Goal: Register for event/course

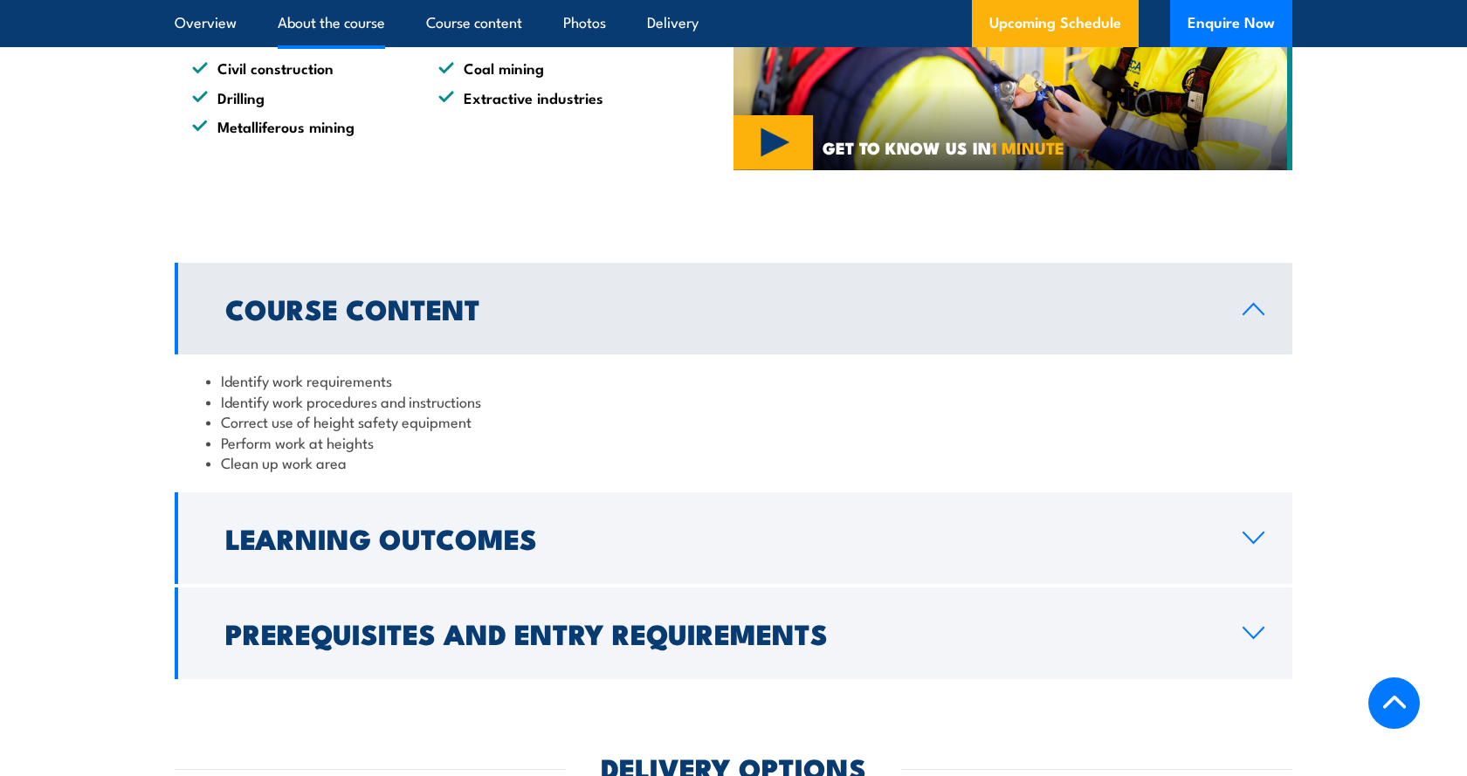
scroll to position [1603, 0]
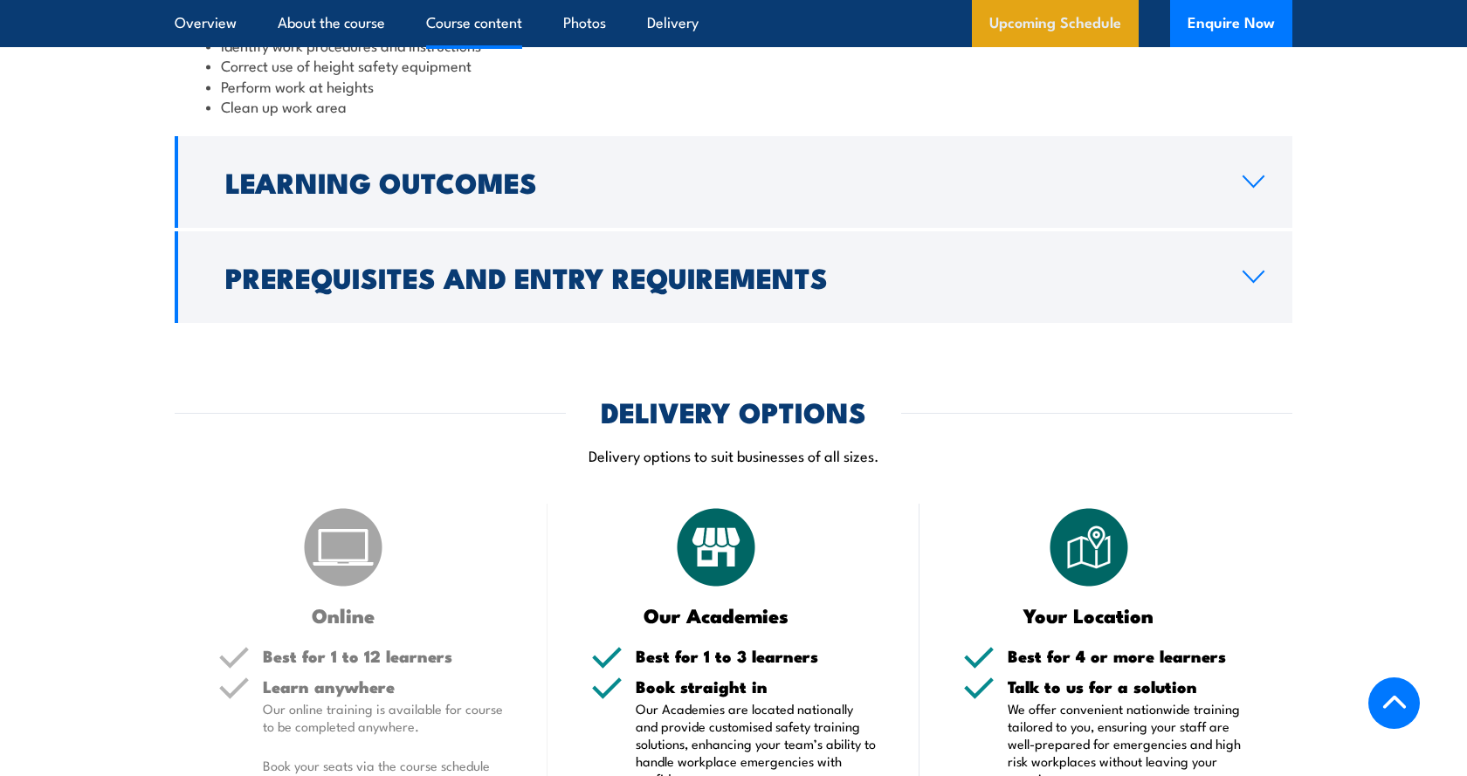
click at [1065, 33] on link "Upcoming Schedule" at bounding box center [1055, 23] width 167 height 47
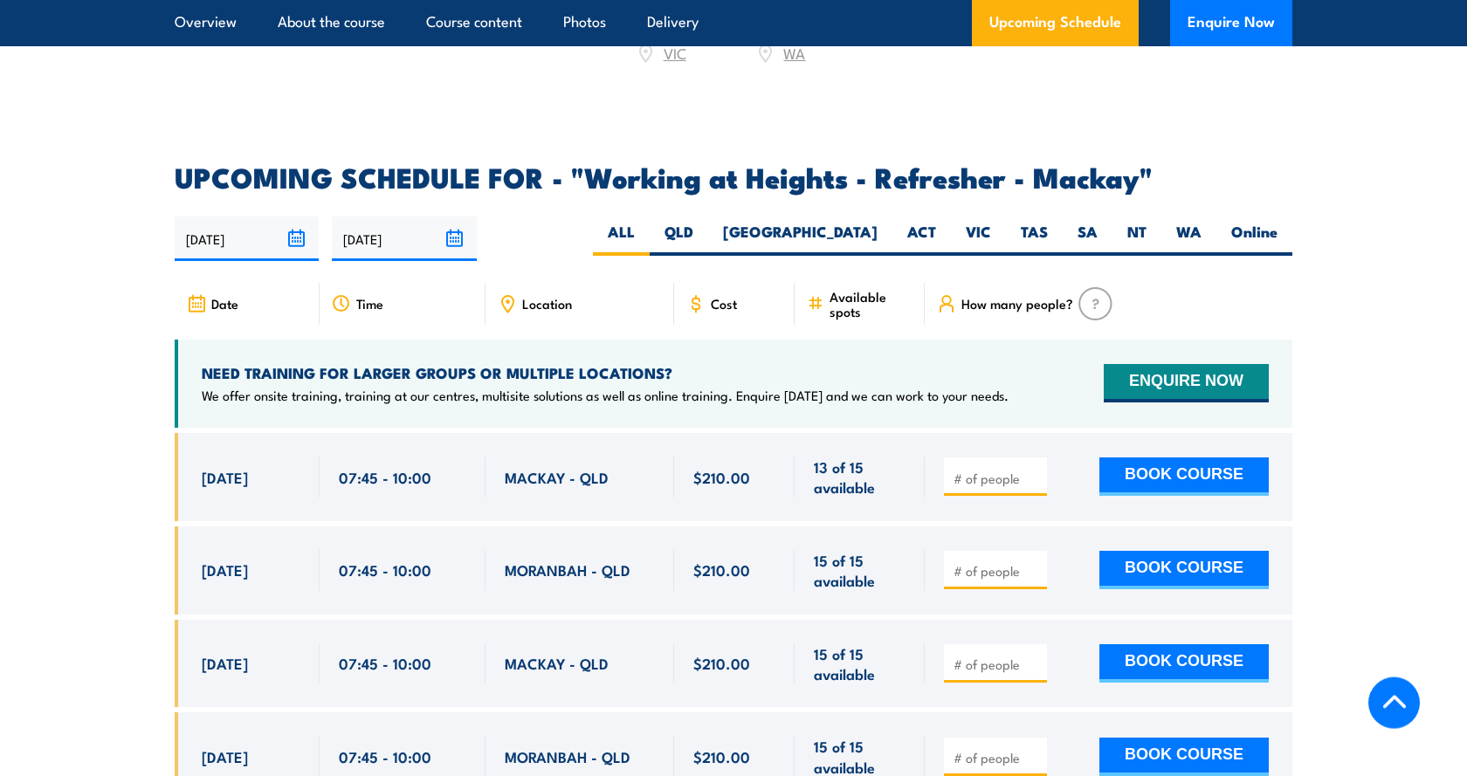
scroll to position [2447, 0]
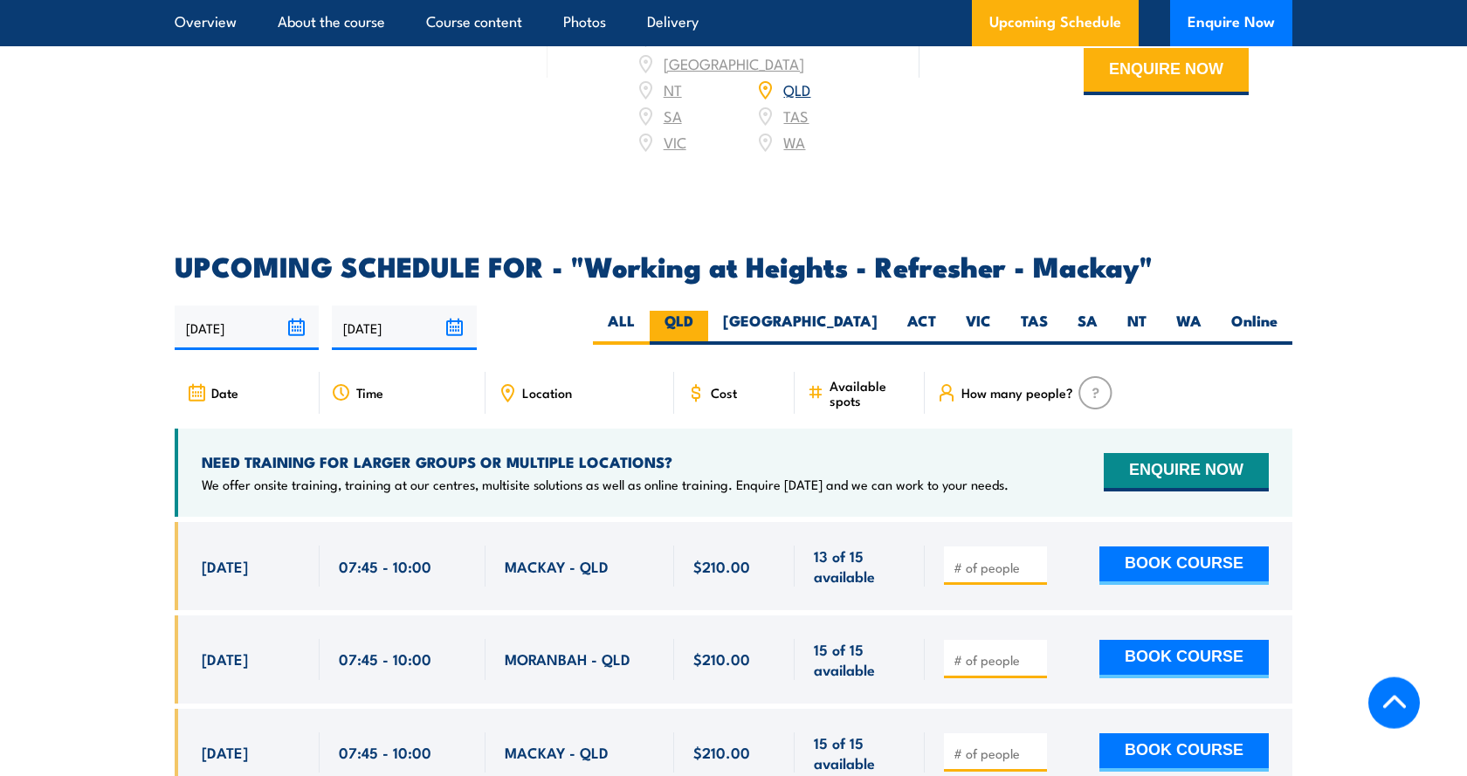
click at [708, 337] on label "QLD" at bounding box center [679, 328] width 58 height 34
click at [705, 322] on input "QLD" at bounding box center [698, 316] width 11 height 11
radio input "true"
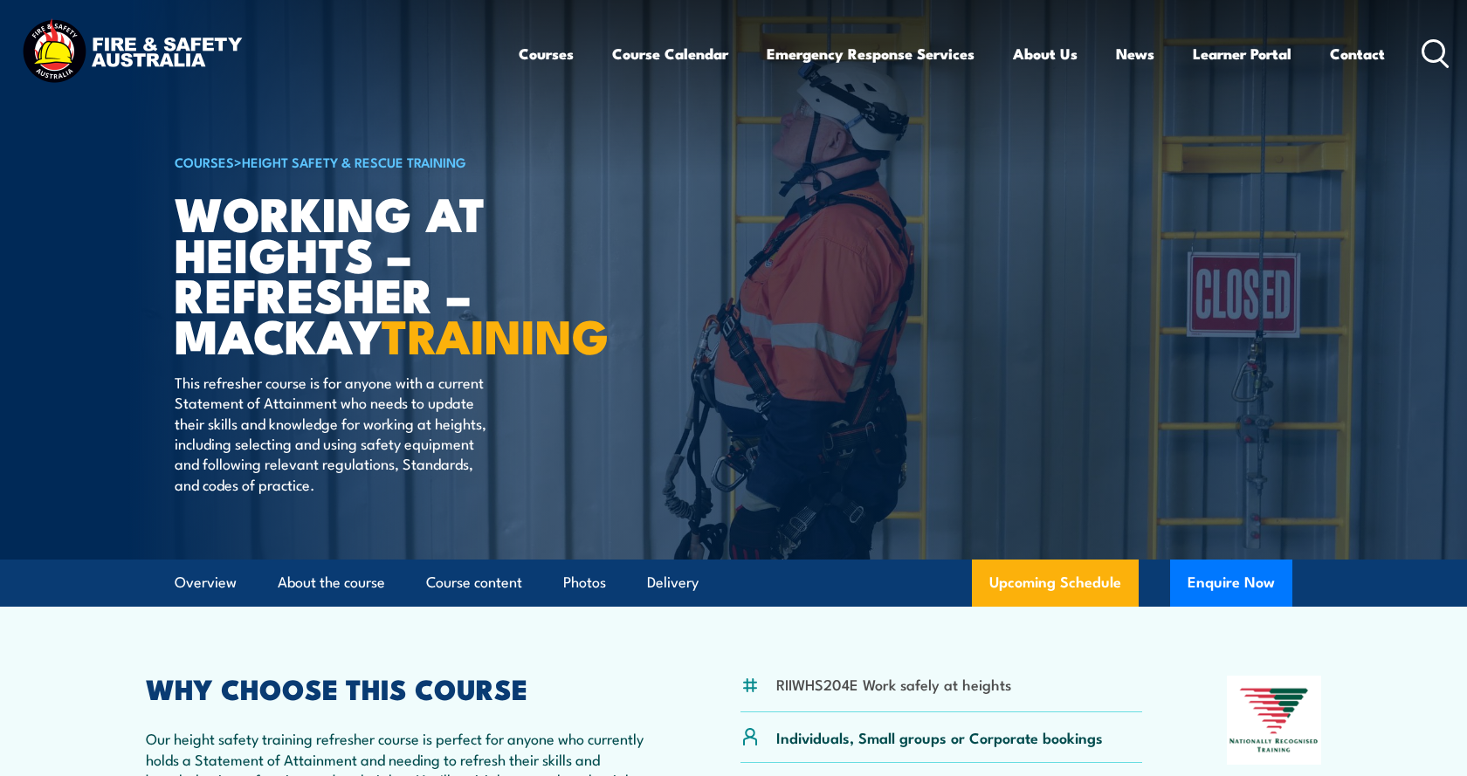
click at [146, 46] on img at bounding box center [131, 53] width 229 height 75
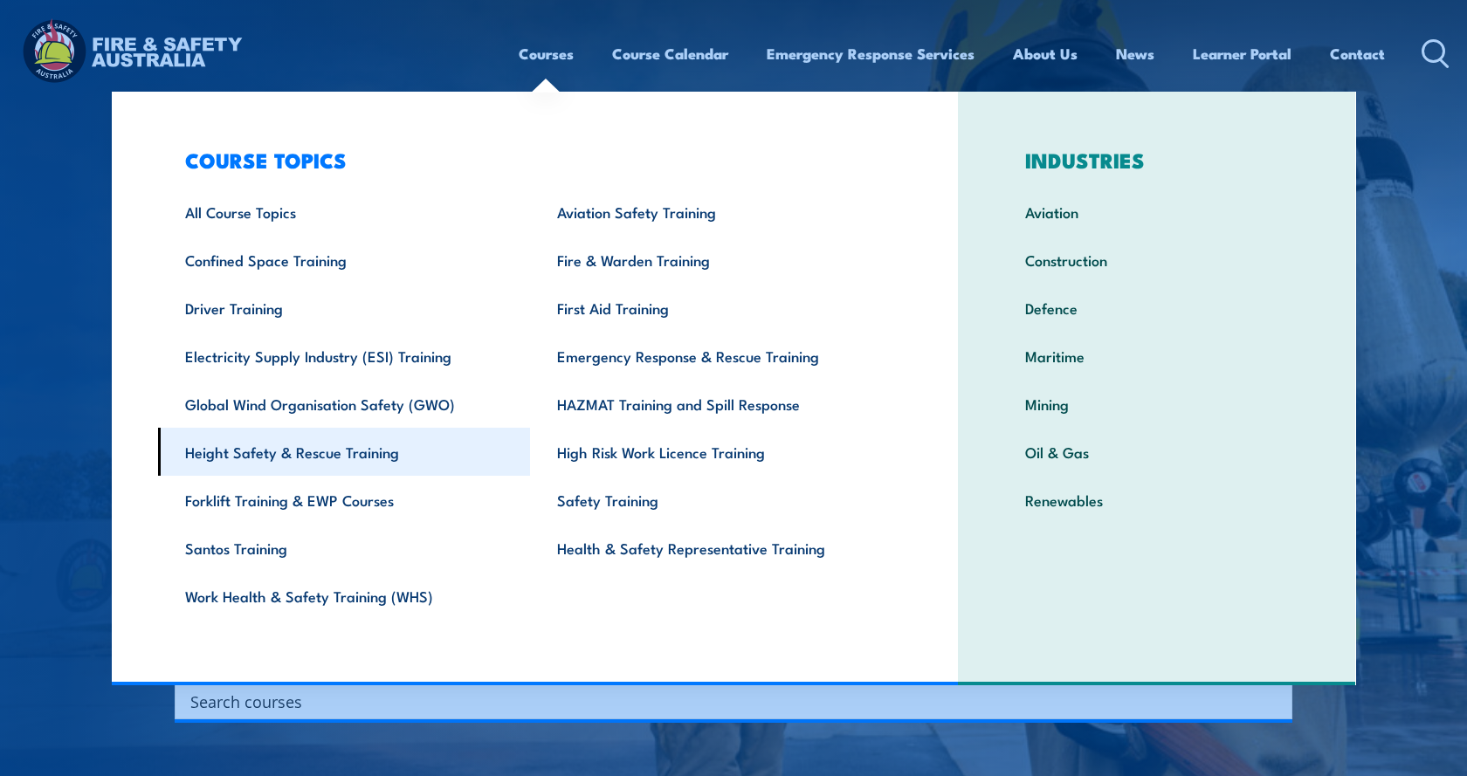
click at [237, 450] on link "Height Safety & Rescue Training" at bounding box center [344, 452] width 373 height 48
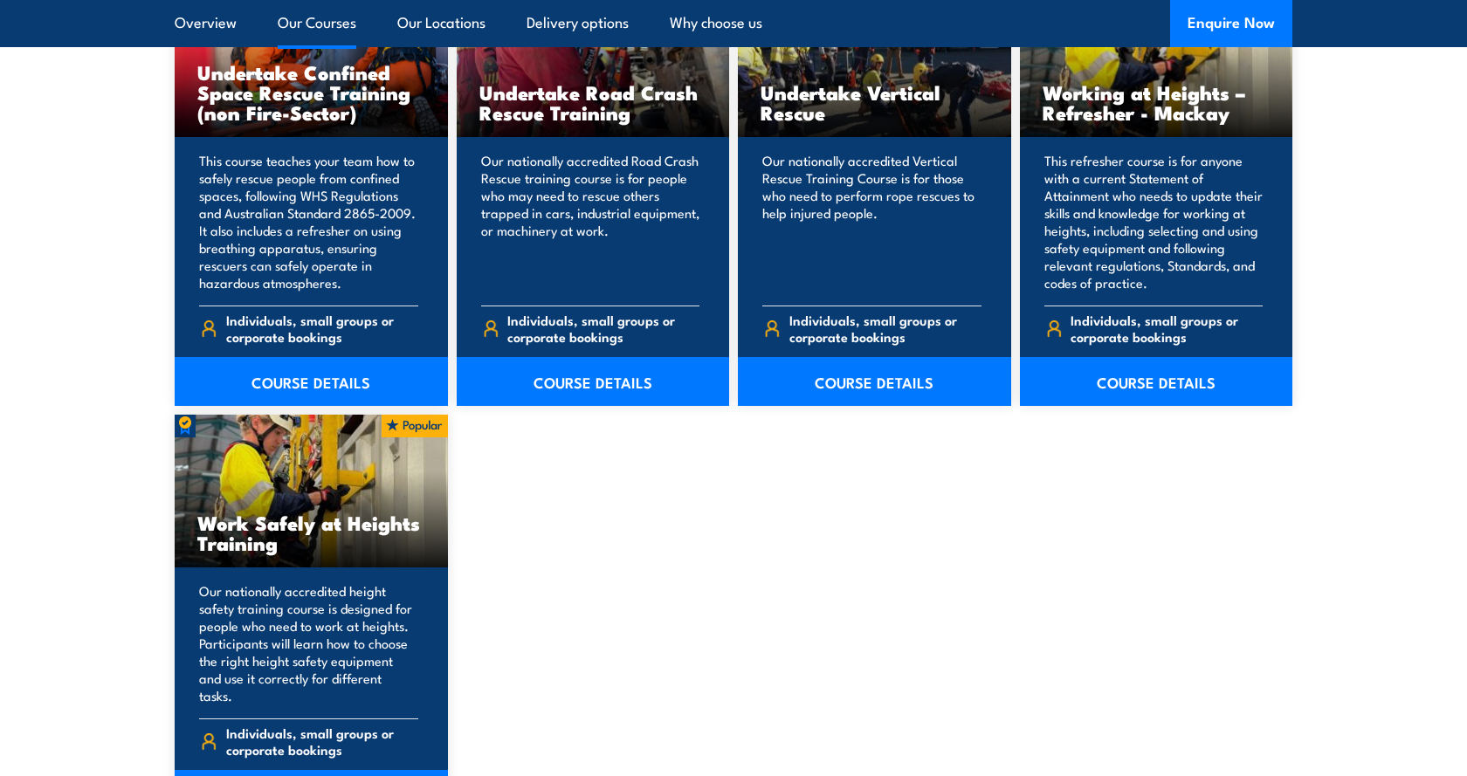
scroll to position [2137, 0]
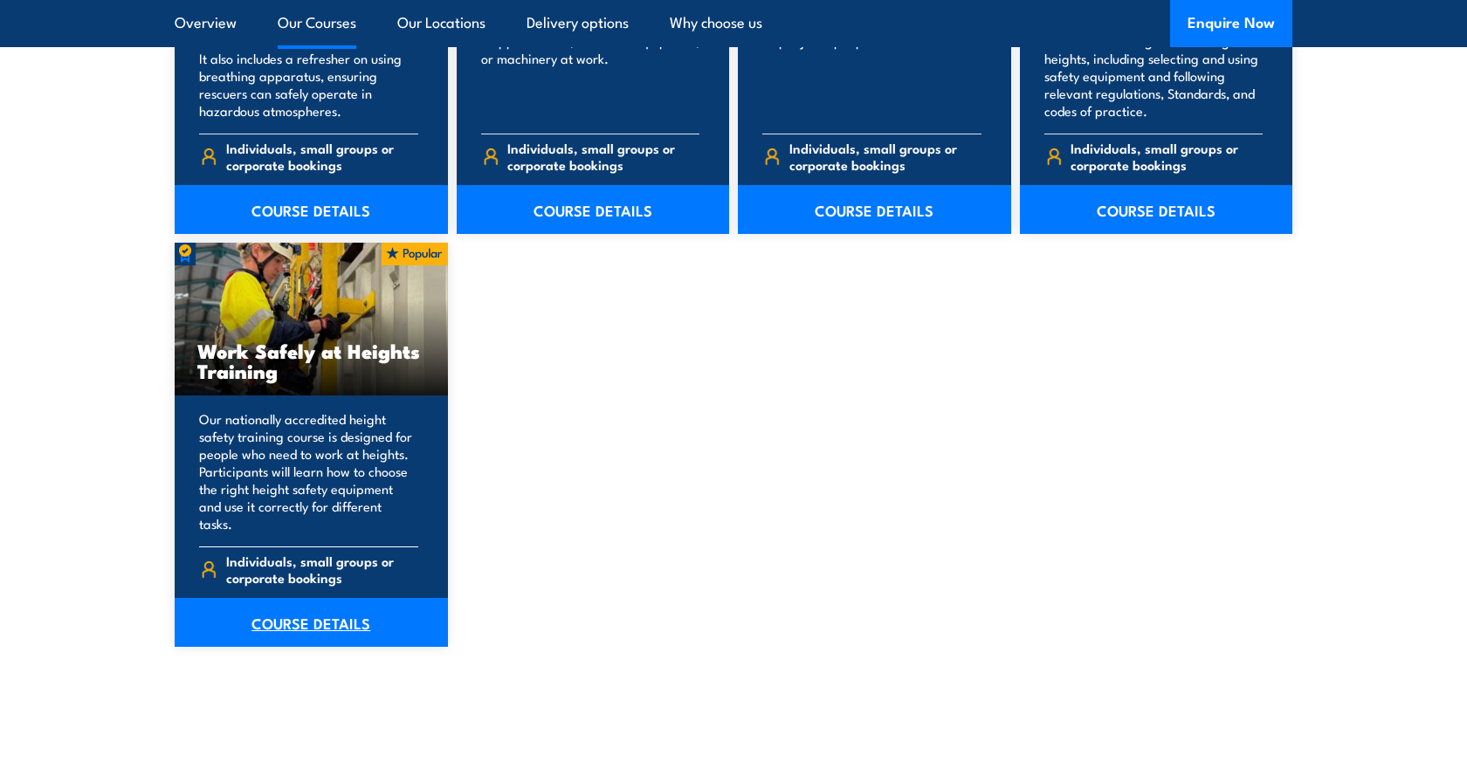
click at [329, 600] on link "COURSE DETAILS" at bounding box center [311, 622] width 273 height 49
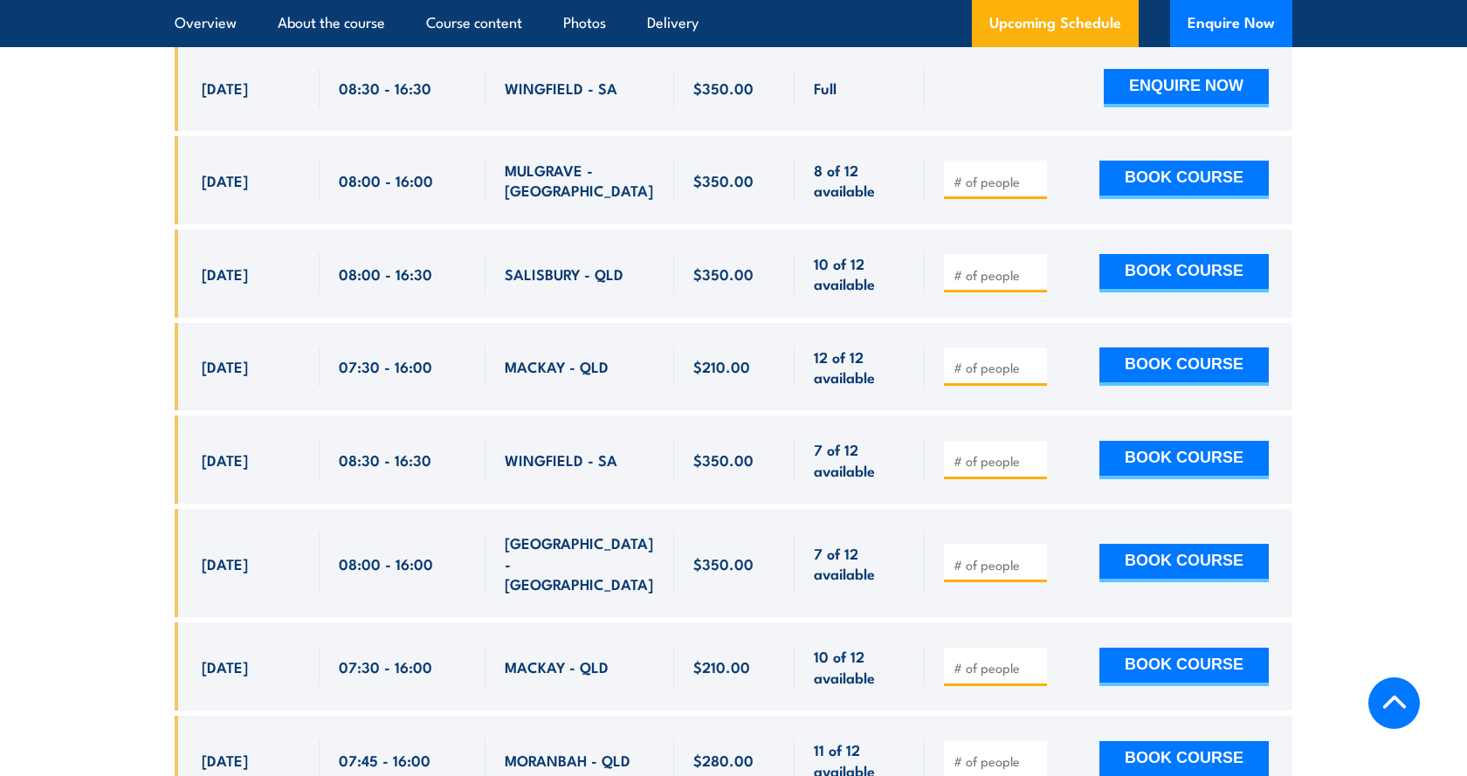
scroll to position [2672, 0]
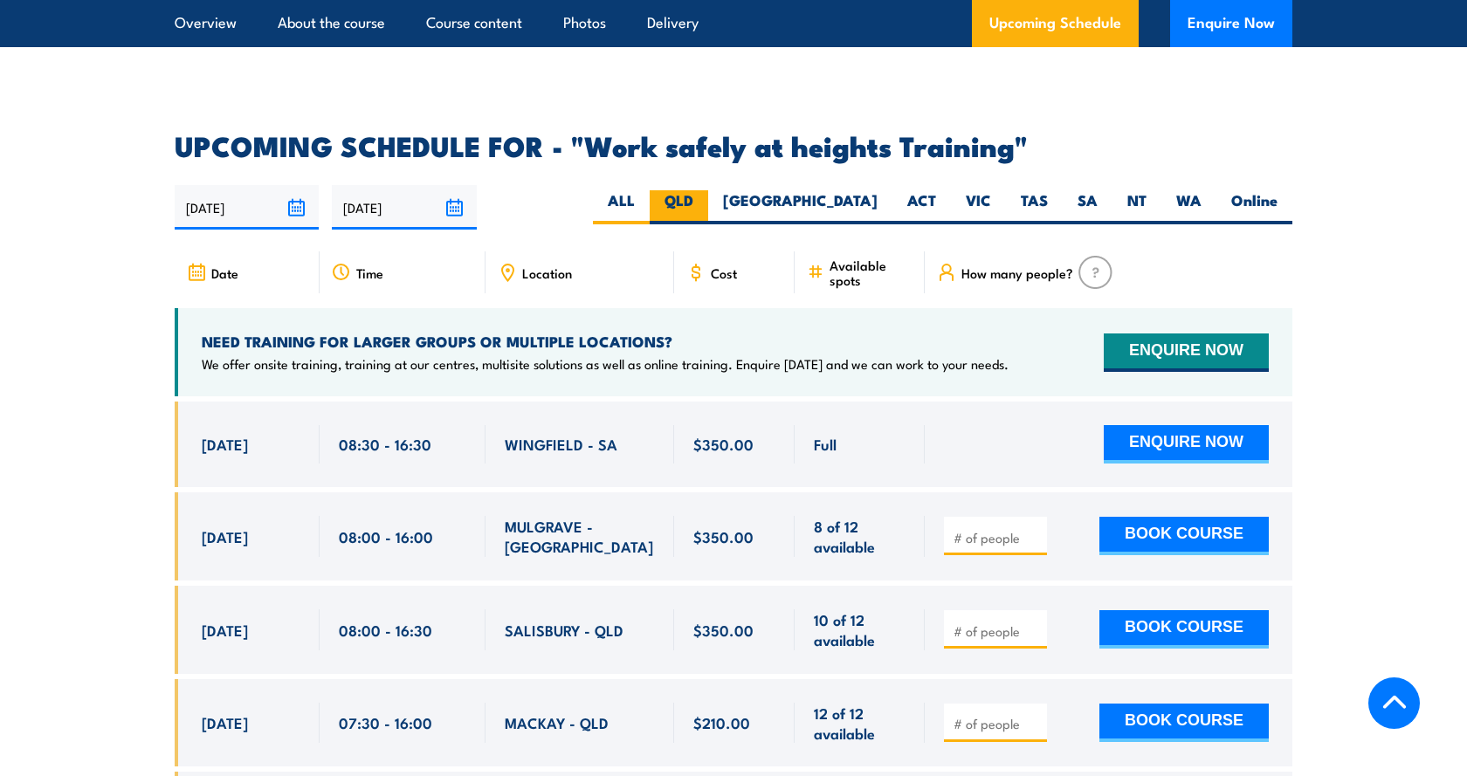
click at [708, 190] on label "QLD" at bounding box center [679, 207] width 58 height 34
click at [705, 190] on input "QLD" at bounding box center [698, 195] width 11 height 11
radio input "true"
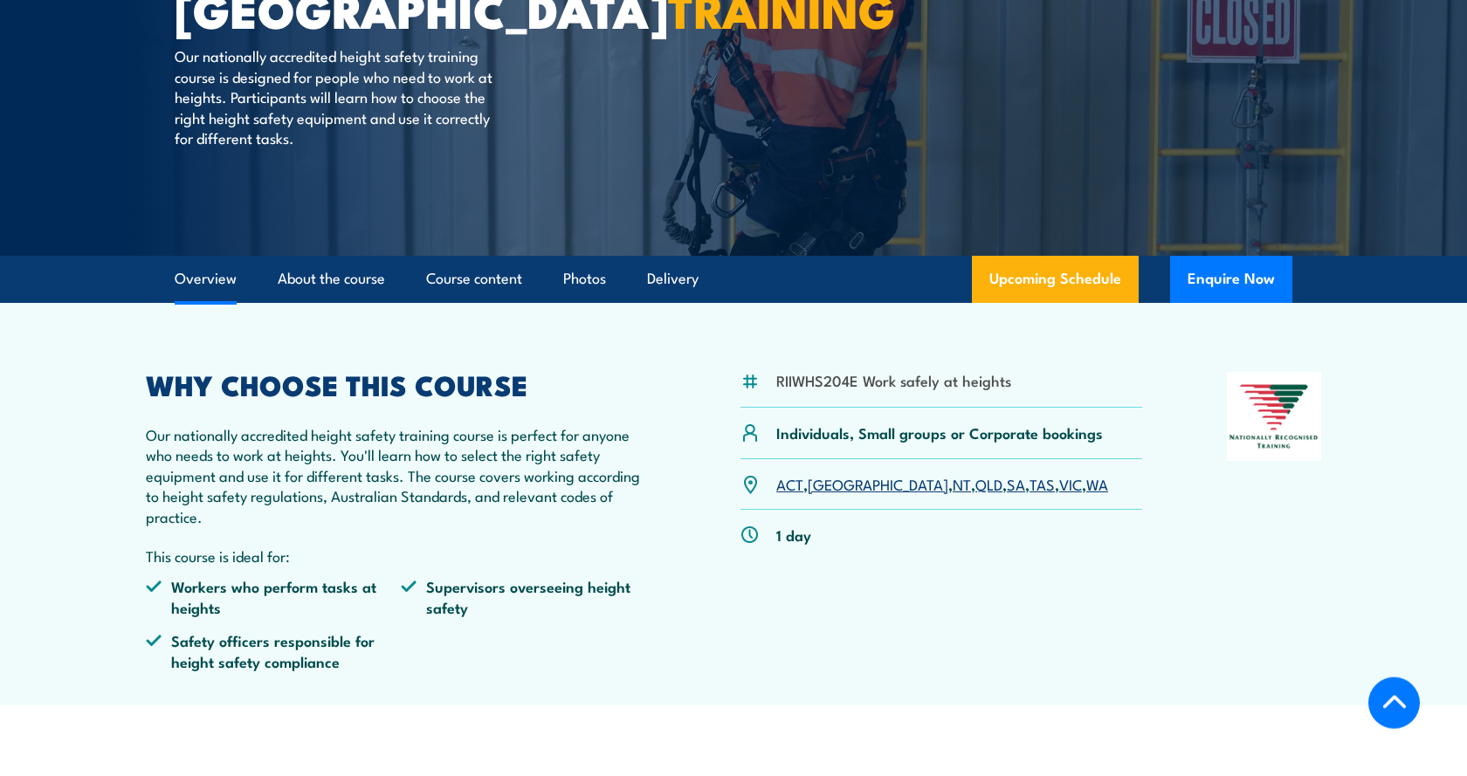
scroll to position [374, 0]
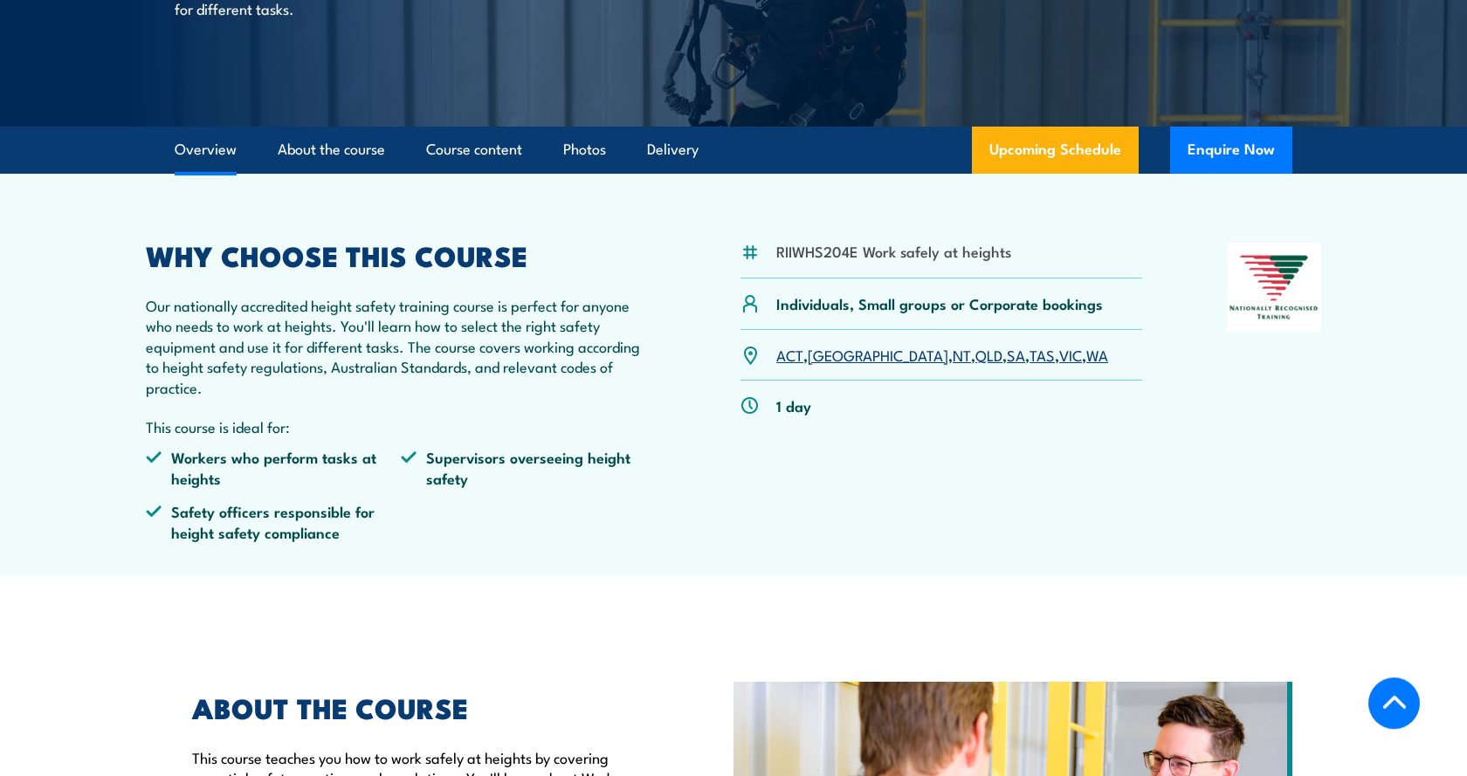
click at [789, 251] on li "RIIWHS204E Work safely at heights" at bounding box center [893, 251] width 235 height 20
copy li "RIIWHS204E"
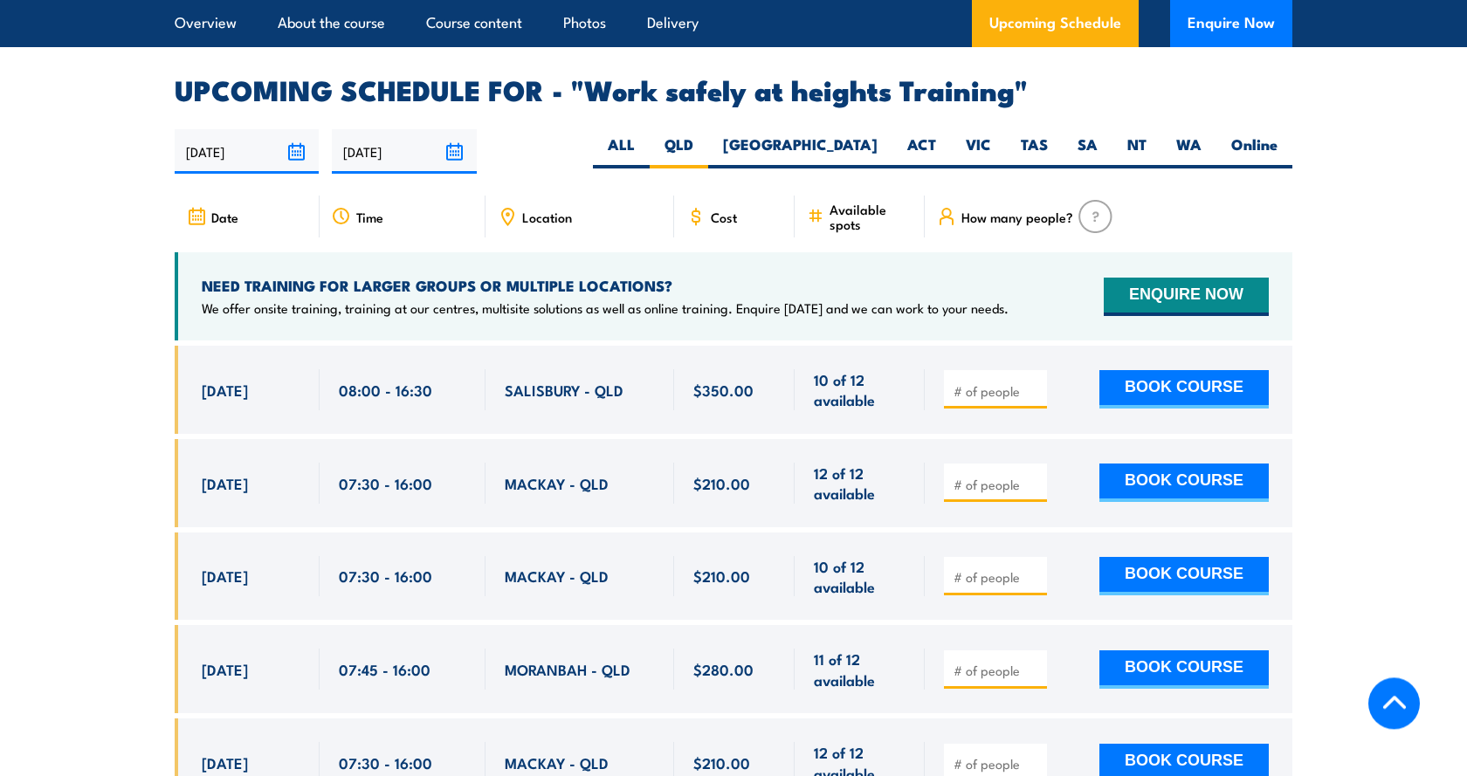
scroll to position [2761, 0]
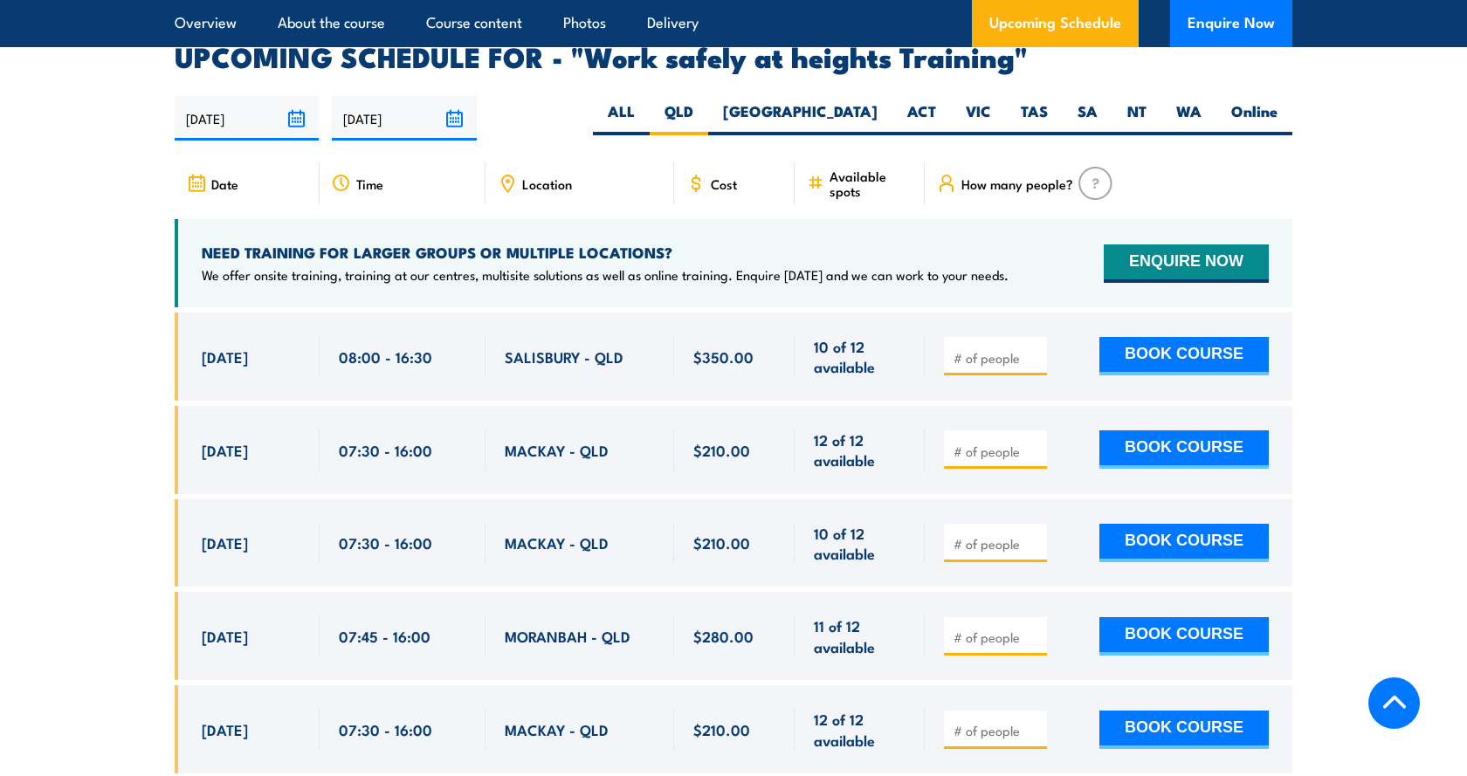
drag, startPoint x: 217, startPoint y: 423, endPoint x: 299, endPoint y: 424, distance: 82.9
click at [248, 440] on span "[DATE]" at bounding box center [225, 450] width 46 height 20
drag, startPoint x: 340, startPoint y: 423, endPoint x: 366, endPoint y: 423, distance: 25.3
click at [366, 440] on span "07:30 - 16:00" at bounding box center [385, 450] width 93 height 20
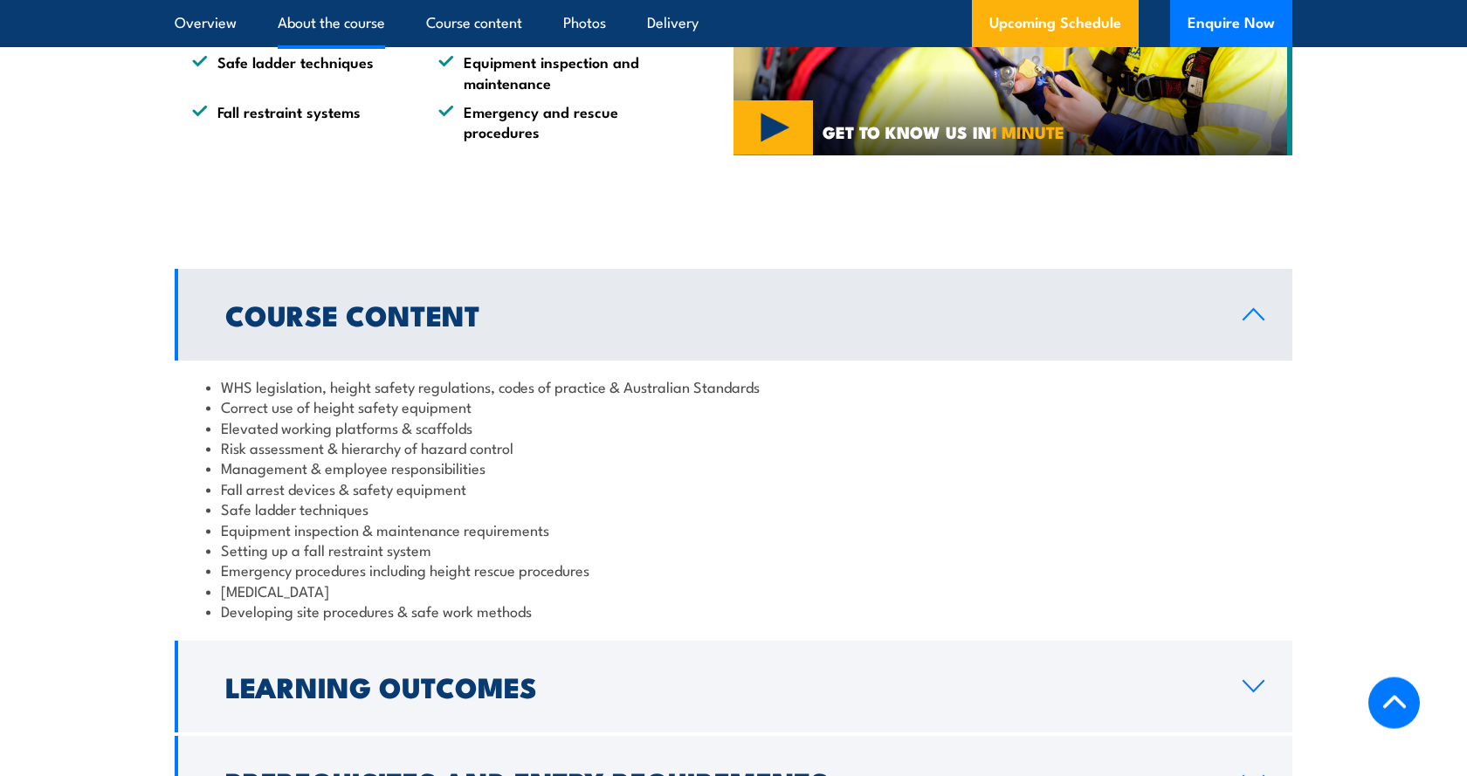
scroll to position [1158, 0]
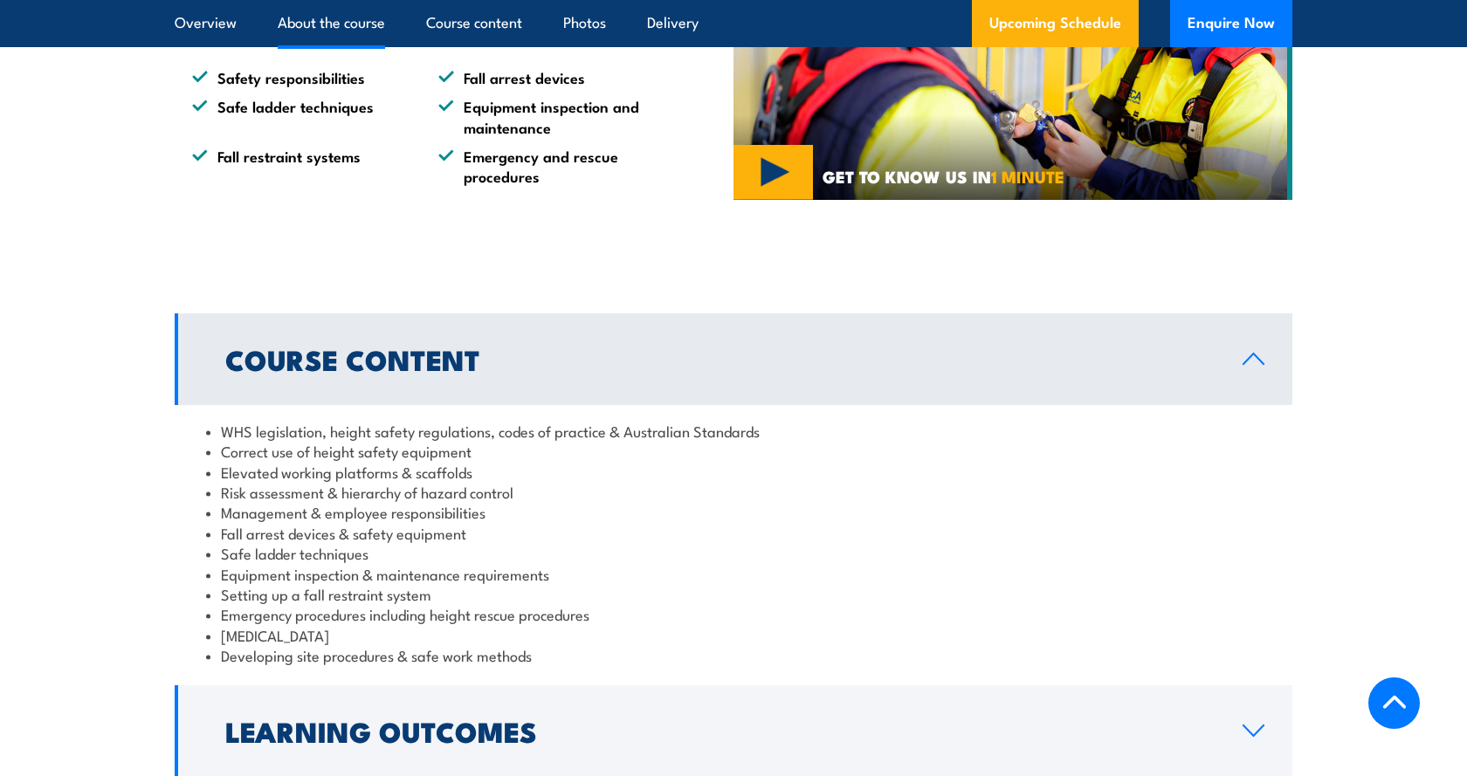
click at [1370, 127] on section "ABOUT THE COURSE This course teaches you how to work safely at heights by cover…" at bounding box center [733, 48] width 1467 height 363
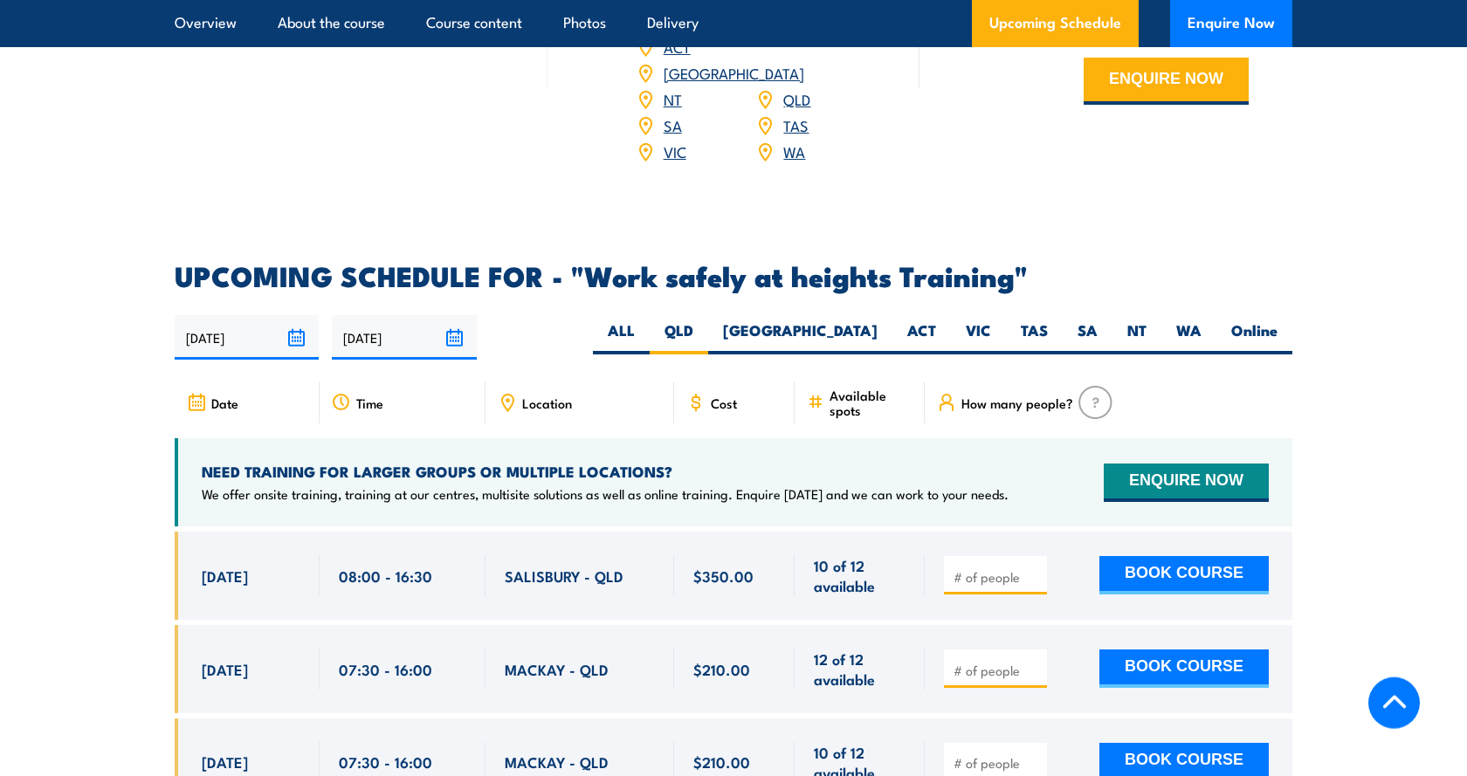
scroll to position [2672, 0]
